Goal: Task Accomplishment & Management: Manage account settings

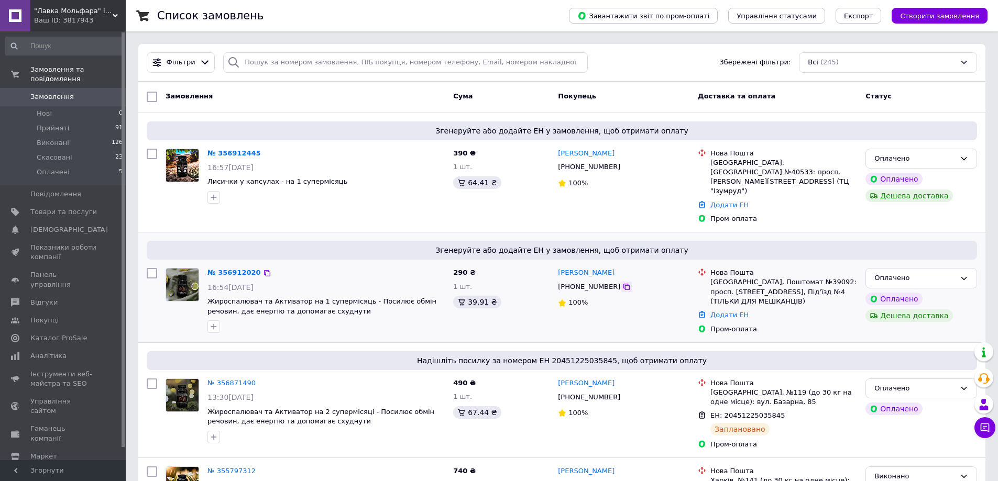
click at [623, 284] on icon at bounding box center [626, 287] width 6 height 6
drag, startPoint x: 834, startPoint y: 272, endPoint x: 708, endPoint y: 258, distance: 126.1
click at [708, 268] on div "Нова Пошта Київ, Поштомат №39092: просп. Свободи, 34, Під'їзд №4 (ТІЛЬКИ ДЛЯ МЕ…" at bounding box center [783, 287] width 151 height 38
copy div "Нова Пошта Київ, Поштомат №39092: просп. Свободи, 34, Під'їзд №4 (ТІЛЬКИ ДЛЯ МЕ…"
click at [534, 309] on div "290 ₴ 1 шт. 39.91 ₴" at bounding box center [501, 301] width 105 height 74
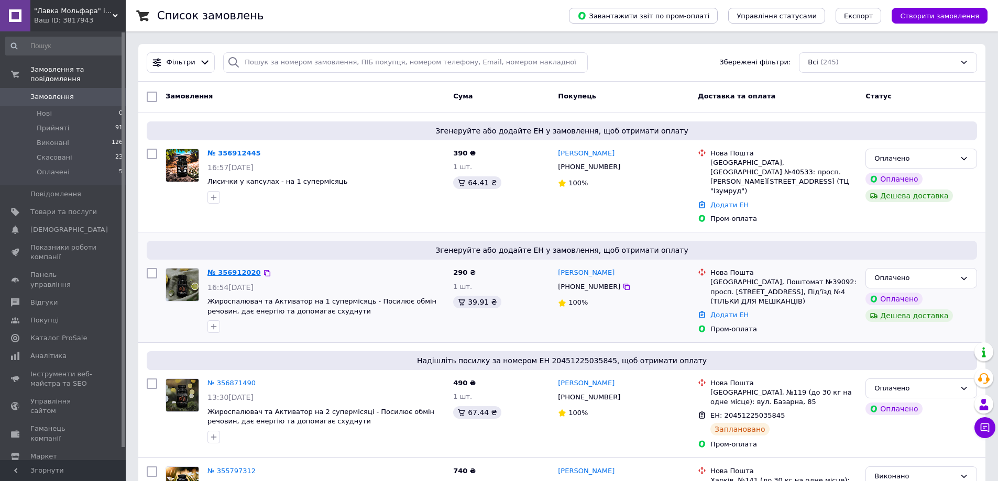
click at [227, 269] on link "№ 356912020" at bounding box center [233, 273] width 53 height 8
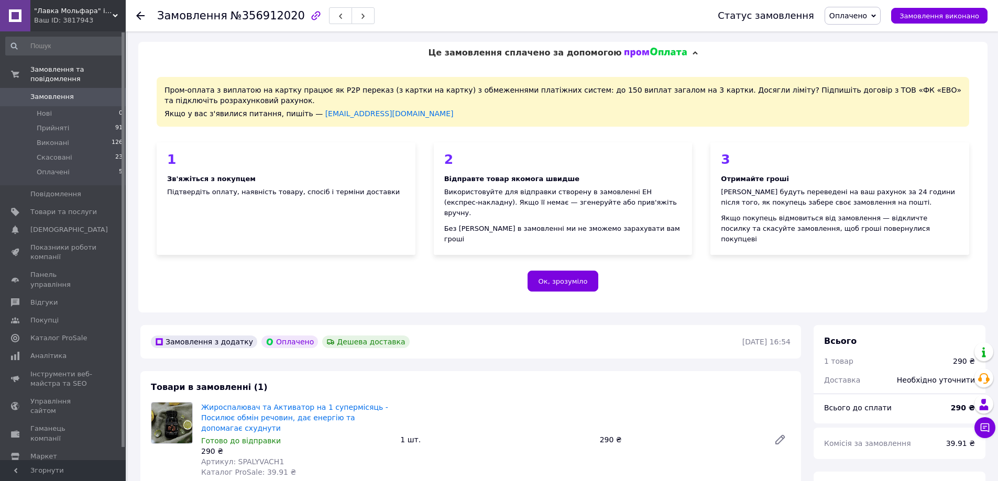
click at [135, 12] on div "Замовлення №356912020 Статус замовлення Оплачено Прийнято Виконано Скасовано За…" at bounding box center [562, 15] width 872 height 31
click at [139, 15] on icon at bounding box center [140, 16] width 8 height 8
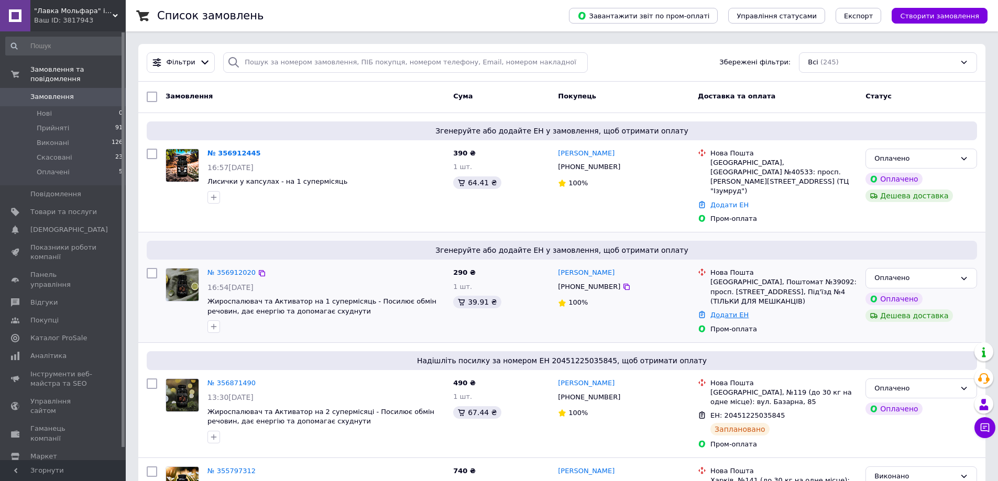
click at [730, 311] on link "Додати ЕН" at bounding box center [729, 315] width 38 height 8
click at [654, 326] on input "Добавить ЕН" at bounding box center [665, 328] width 140 height 21
paste input "20451225321848"
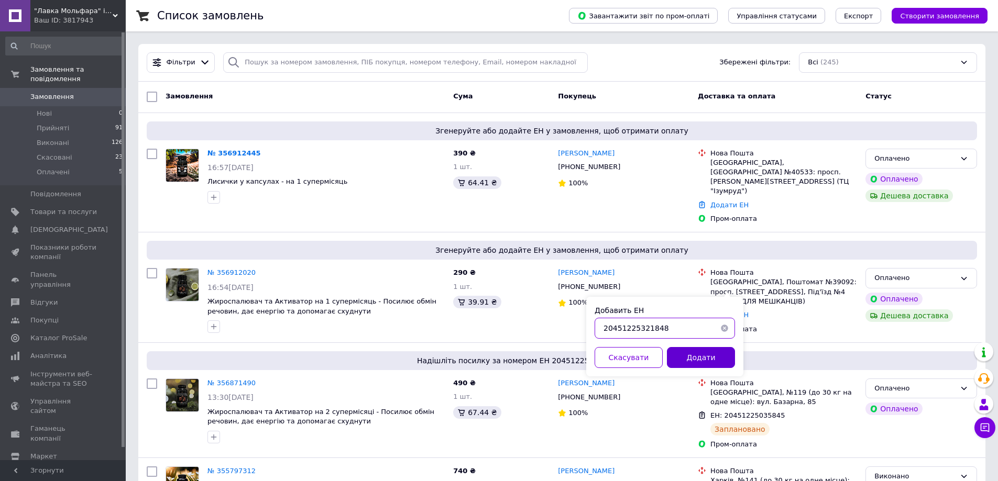
type input "20451225321848"
click at [704, 357] on button "Додати" at bounding box center [701, 357] width 68 height 21
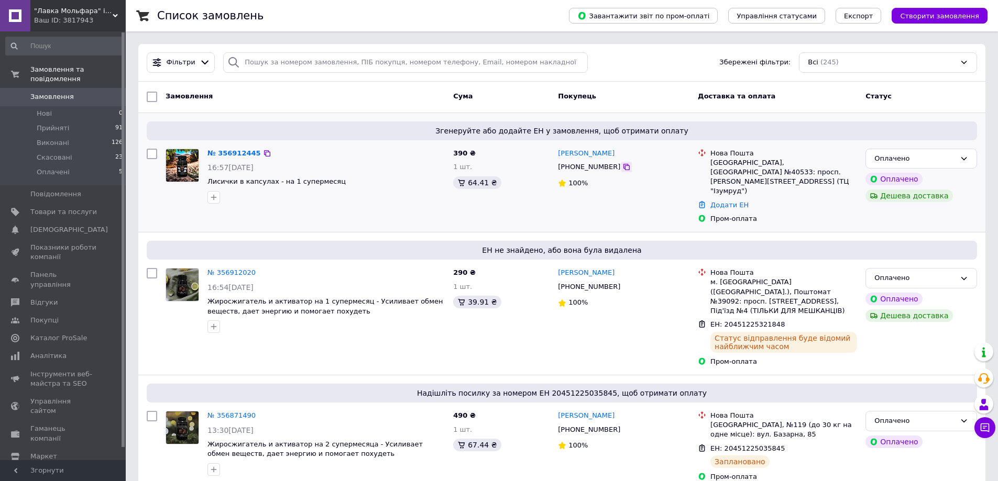
click at [622, 170] on icon at bounding box center [626, 167] width 8 height 8
drag, startPoint x: 840, startPoint y: 174, endPoint x: 711, endPoint y: 155, distance: 130.3
click at [711, 155] on div "Нова Пошта Кам'янець-Подільський, Поштомат №40533: просп. Грушевського, 21Г (ТЦ…" at bounding box center [783, 173] width 151 height 48
copy div "Нова Пошта Кам'янець-Подільський, Поштомат №40533: просп. Грушевського, 21Г (ТЦ…"
click at [673, 233] on div "ЕН не знайдено, або вона була видалена № 356912020 16:54, 12.08.2025 Жиросжигат…" at bounding box center [561, 304] width 847 height 143
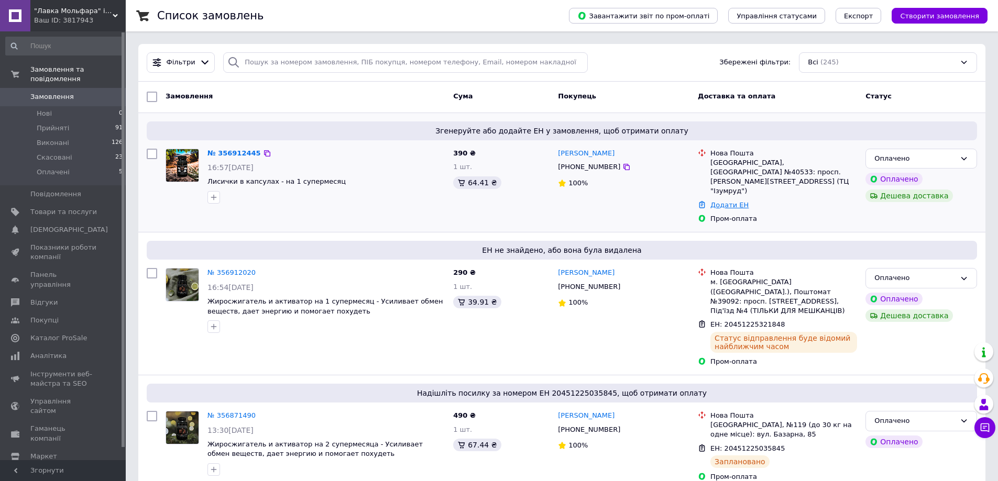
click at [721, 201] on link "Додати ЕН" at bounding box center [729, 205] width 38 height 8
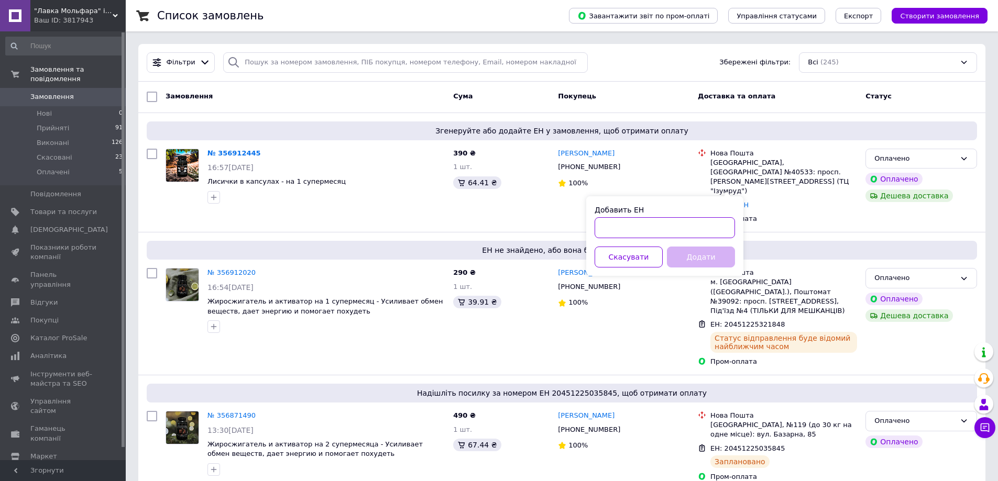
click at [647, 226] on input "Добавить ЕН" at bounding box center [665, 227] width 140 height 21
paste input "20451225324323"
type input "20451225324323"
click at [694, 258] on button "Додати" at bounding box center [701, 257] width 68 height 21
